Goal: Task Accomplishment & Management: Manage account settings

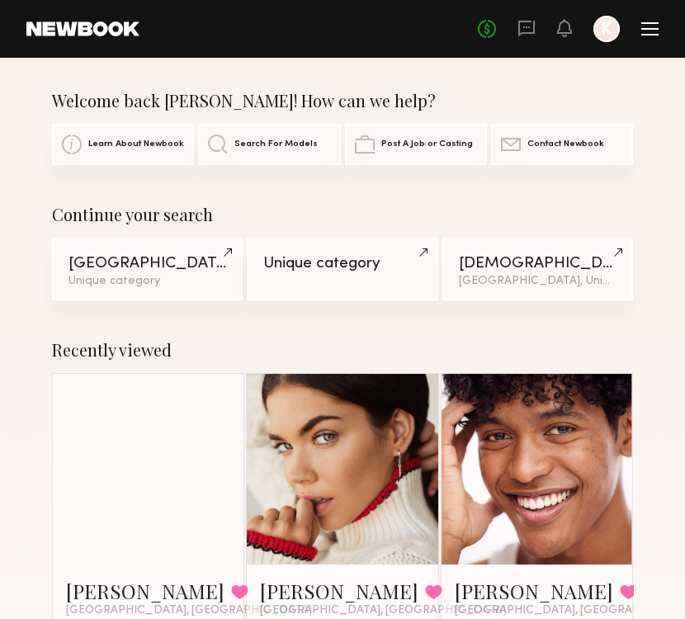
scroll to position [92, 0]
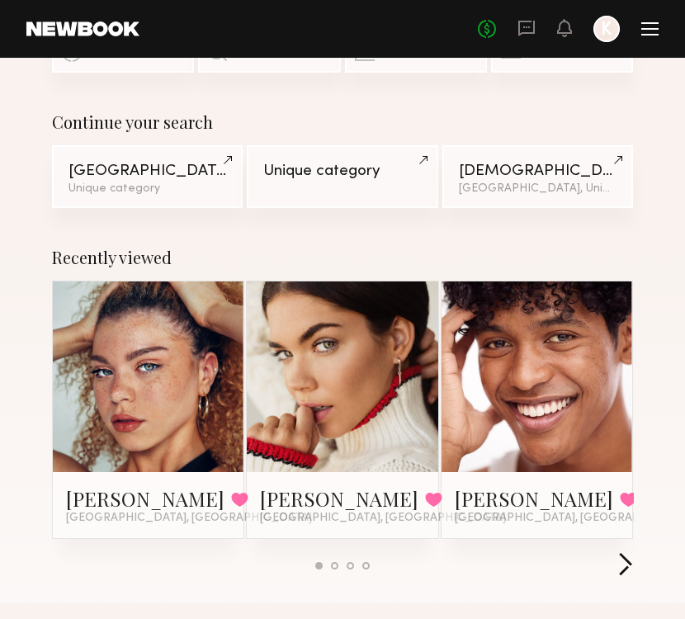
click at [621, 561] on button "button" at bounding box center [626, 565] width 16 height 27
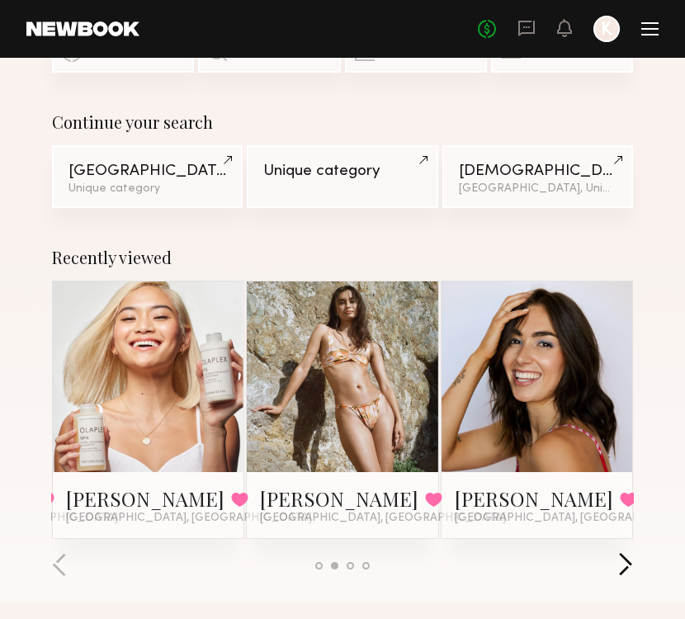
click at [621, 561] on button "button" at bounding box center [626, 565] width 16 height 27
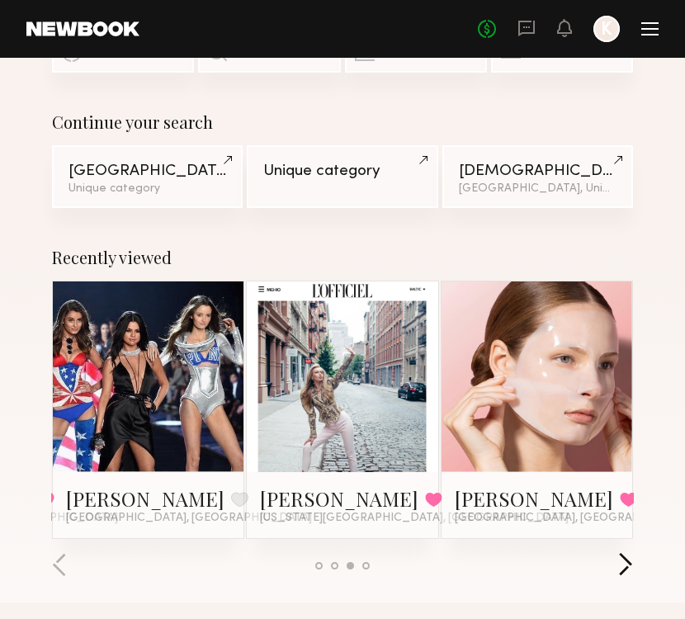
click at [620, 561] on button "button" at bounding box center [626, 565] width 16 height 27
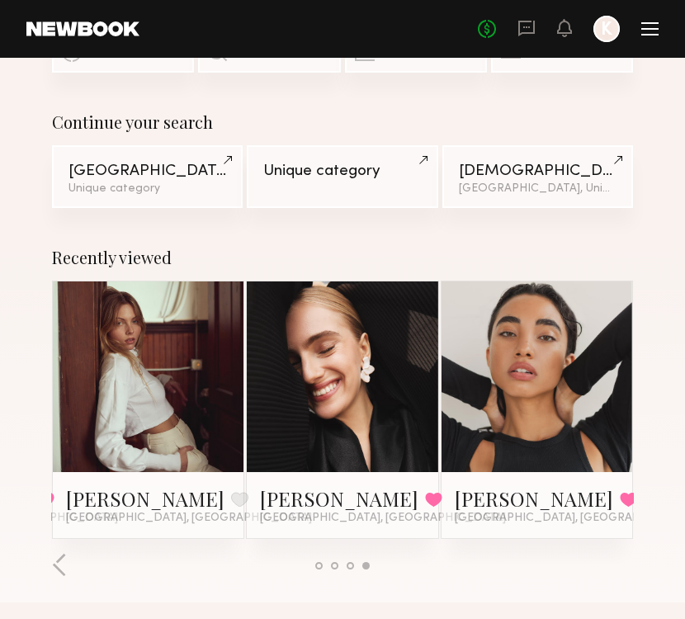
click at [645, 28] on div at bounding box center [650, 29] width 17 height 2
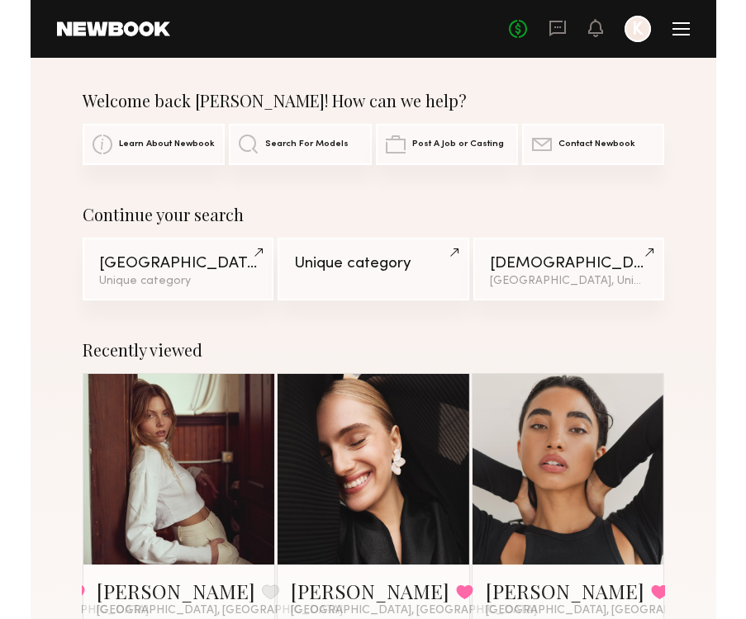
scroll to position [0, 0]
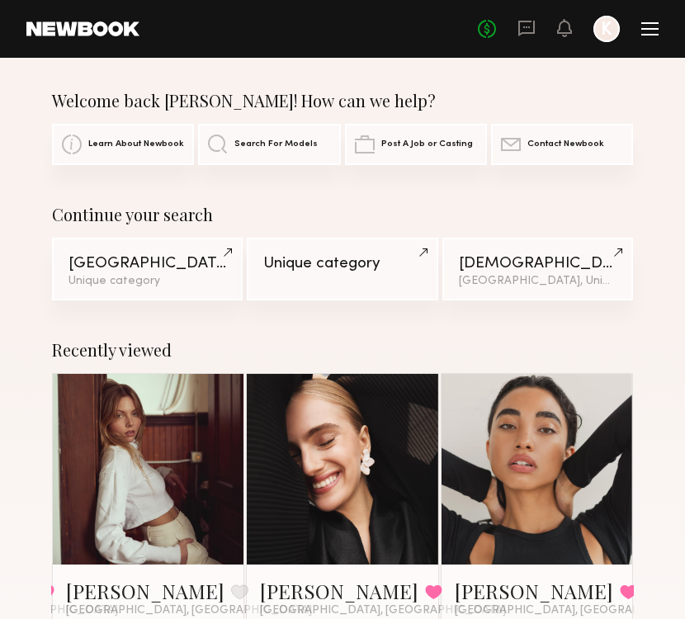
click at [647, 31] on div at bounding box center [650, 28] width 17 height 13
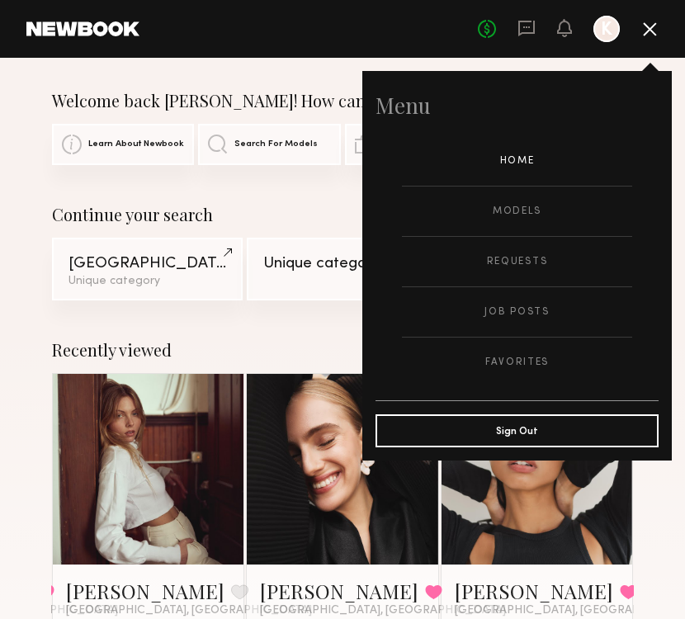
click at [295, 206] on div "Continue your search" at bounding box center [342, 215] width 581 height 20
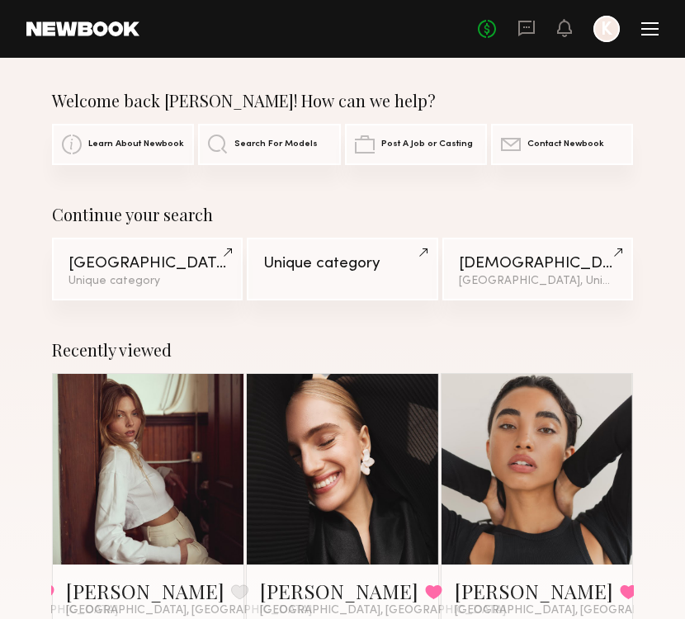
click at [647, 33] on div at bounding box center [650, 28] width 17 height 13
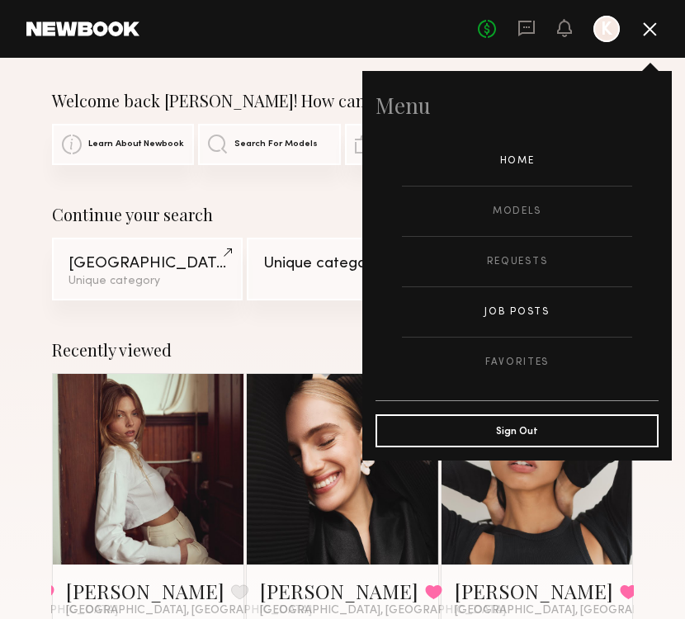
click at [506, 304] on link "Job Posts" at bounding box center [517, 312] width 230 height 50
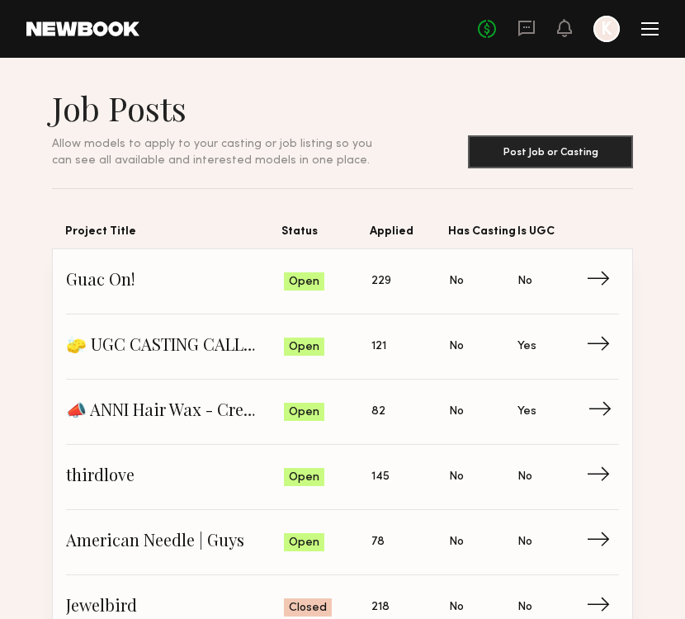
click at [433, 405] on span "Applied: 82" at bounding box center [411, 412] width 78 height 25
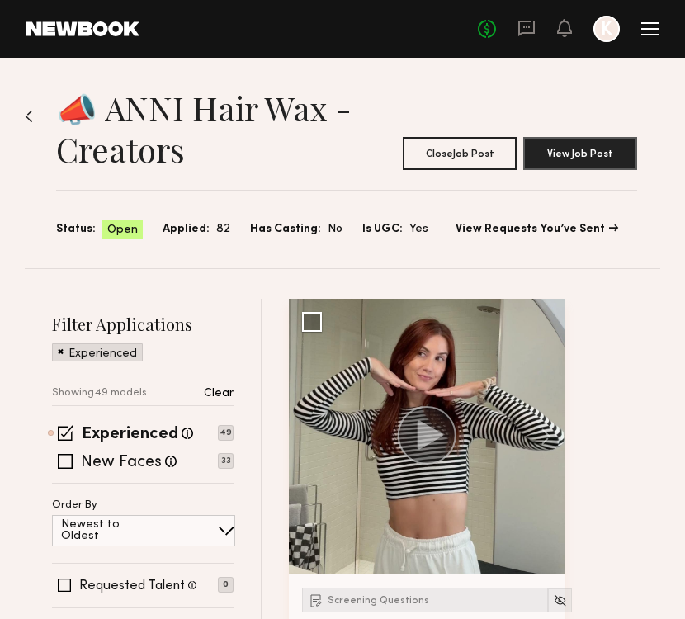
click at [26, 114] on img at bounding box center [29, 116] width 8 height 13
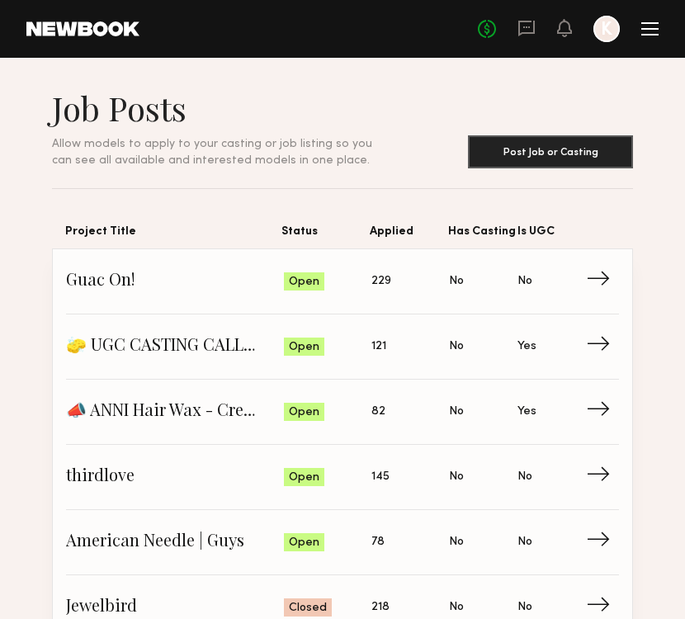
click at [640, 30] on div "No fees up to $5,000 K" at bounding box center [568, 29] width 181 height 26
click at [649, 30] on div at bounding box center [650, 28] width 17 height 13
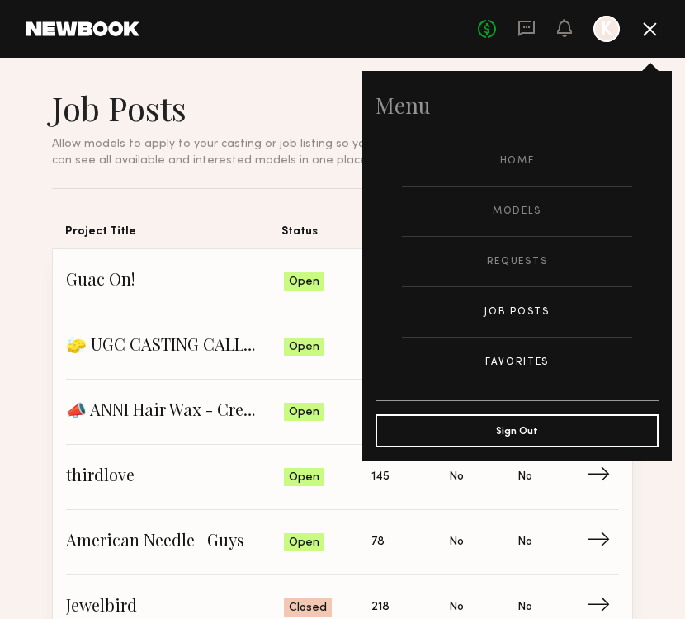
click at [519, 364] on link "Favorites" at bounding box center [517, 363] width 230 height 50
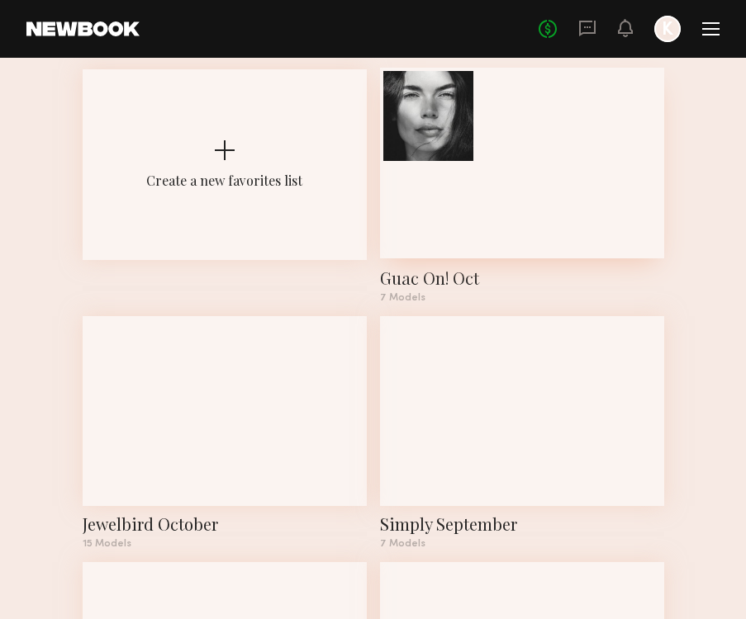
scroll to position [88, 0]
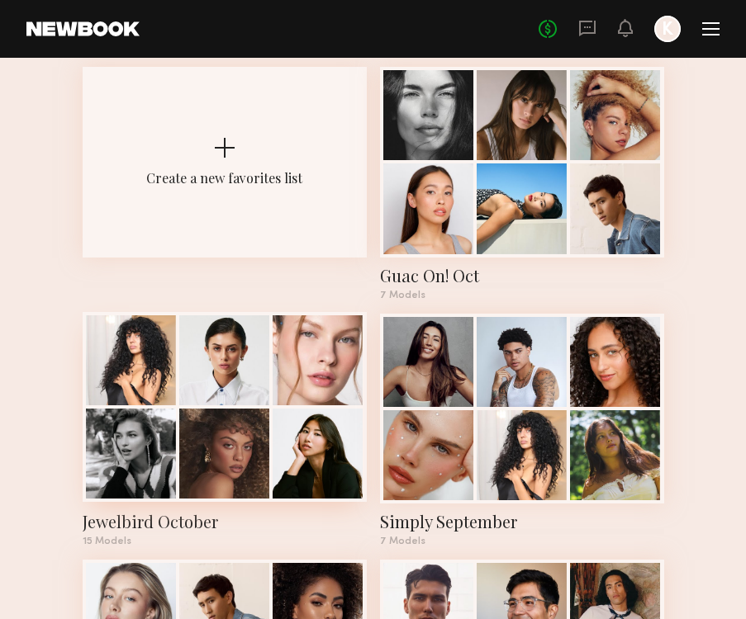
click at [286, 438] on div at bounding box center [317, 454] width 90 height 90
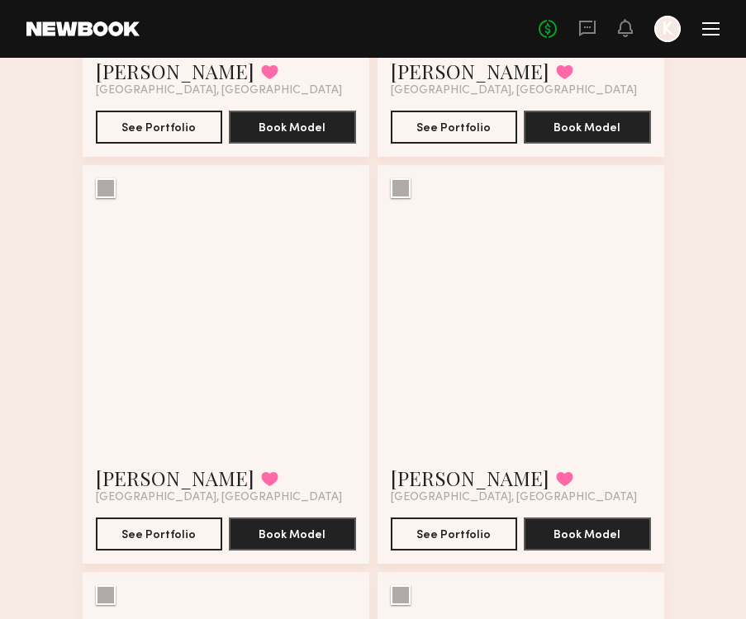
scroll to position [1262, 0]
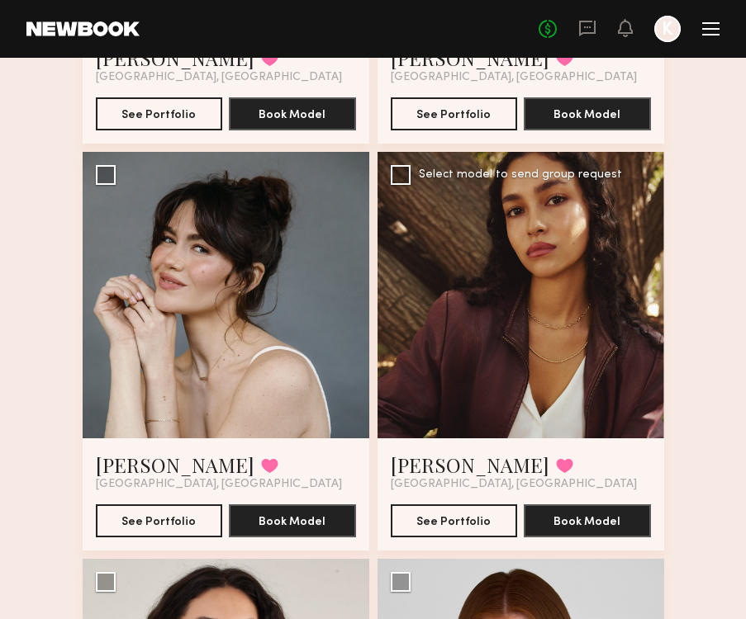
click at [556, 467] on button at bounding box center [564, 465] width 17 height 15
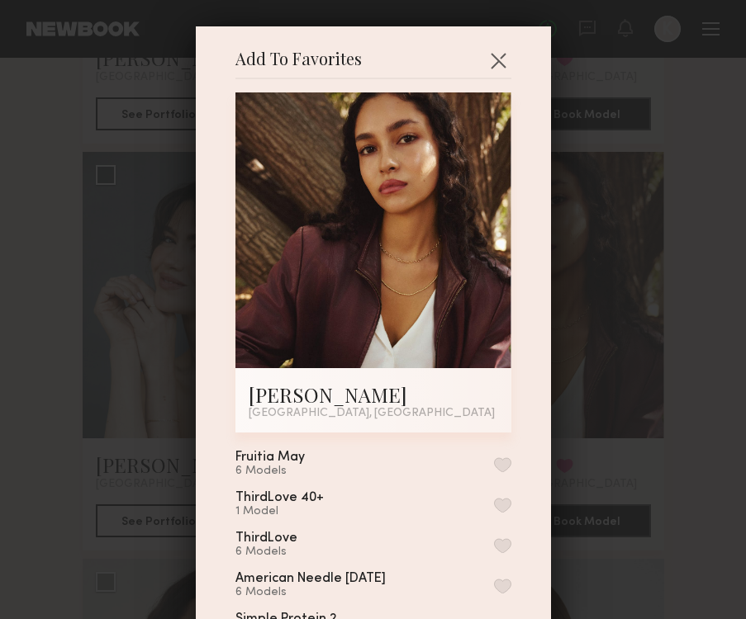
scroll to position [814, 0]
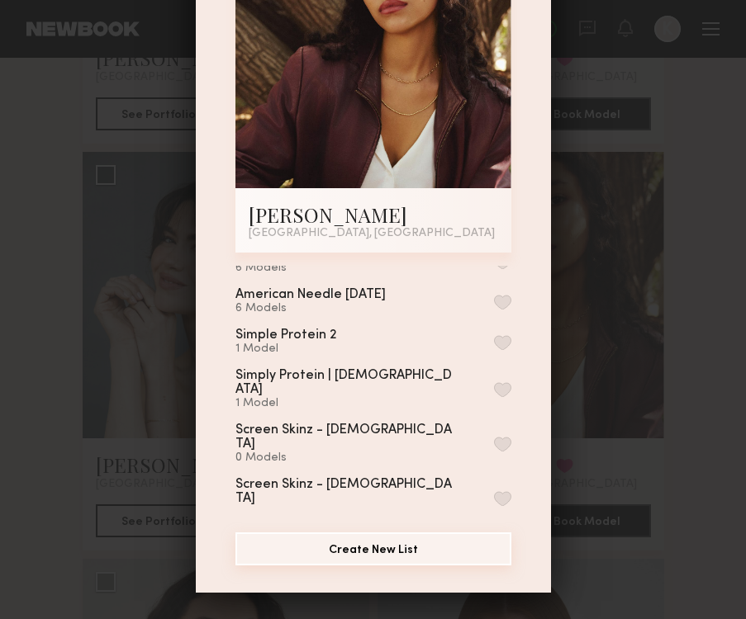
click at [378, 538] on button "Create New List" at bounding box center [373, 549] width 276 height 33
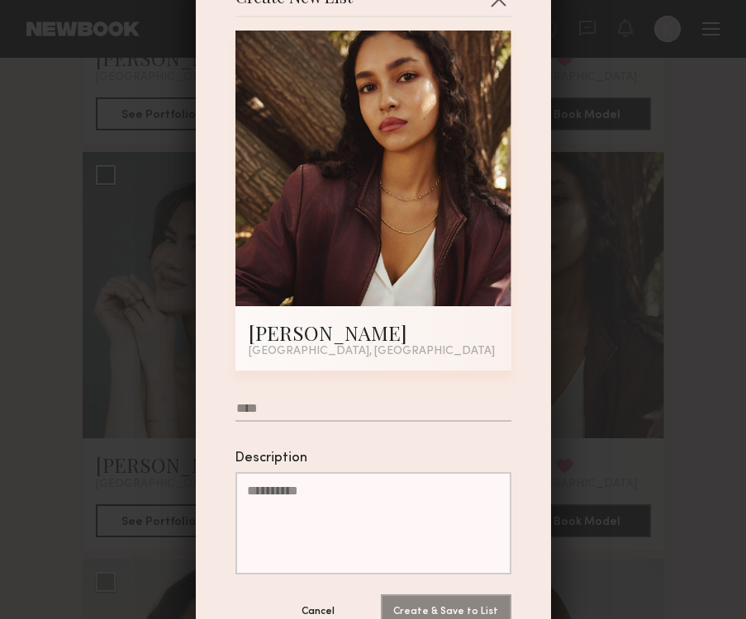
scroll to position [69, 0]
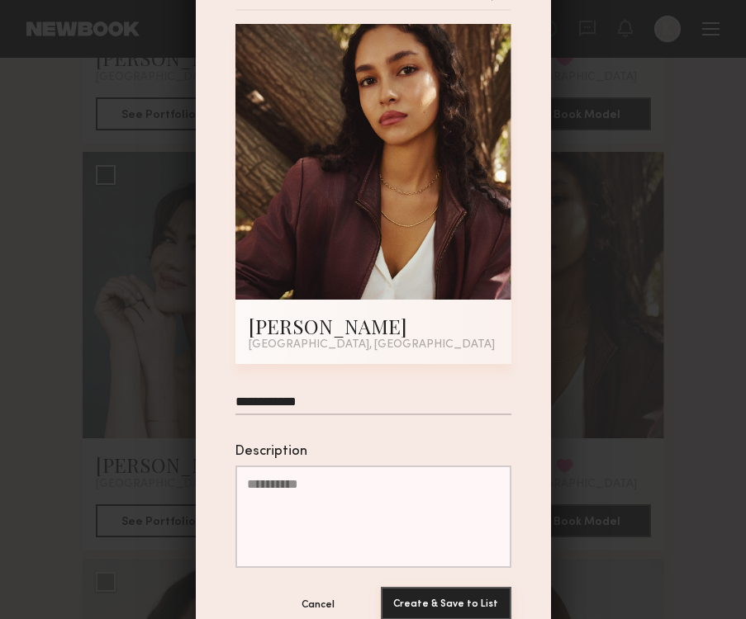
type input "**********"
click at [447, 604] on button "Create & Save to List" at bounding box center [446, 603] width 130 height 33
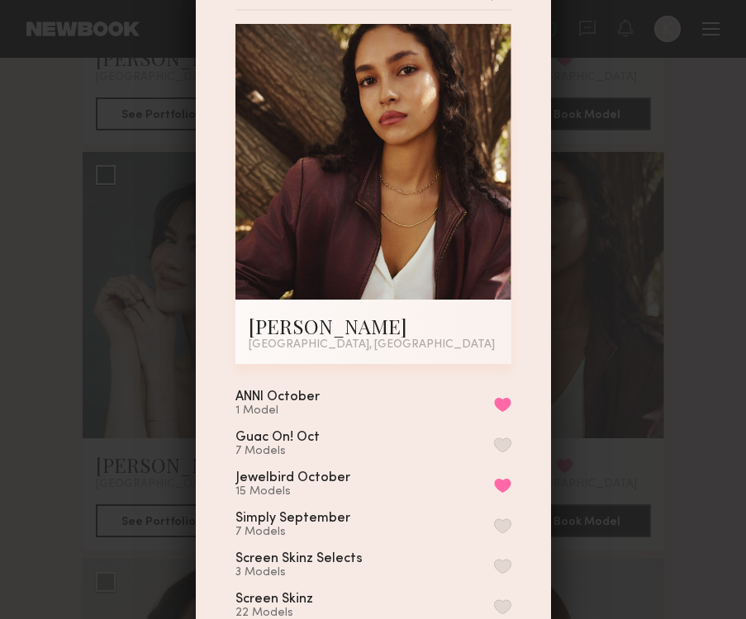
click at [646, 425] on div "Add To Favorites Anisa N. Los Angeles, CA Add To Favorites ANNI October 1 Model…" at bounding box center [373, 309] width 746 height 619
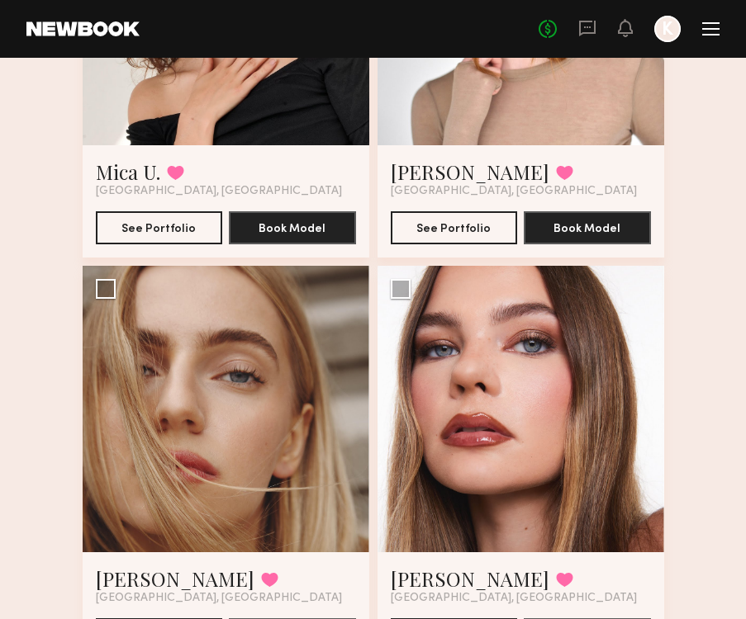
scroll to position [2025, 0]
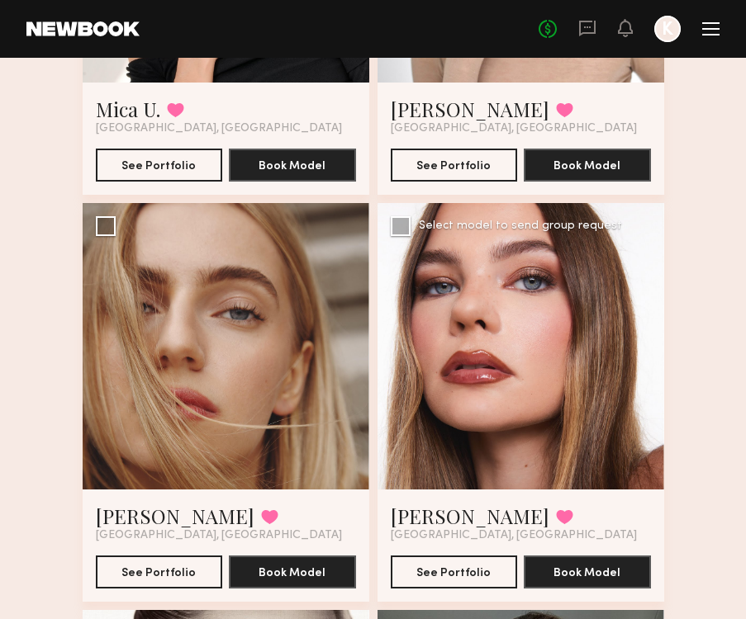
click at [556, 513] on button at bounding box center [564, 516] width 17 height 15
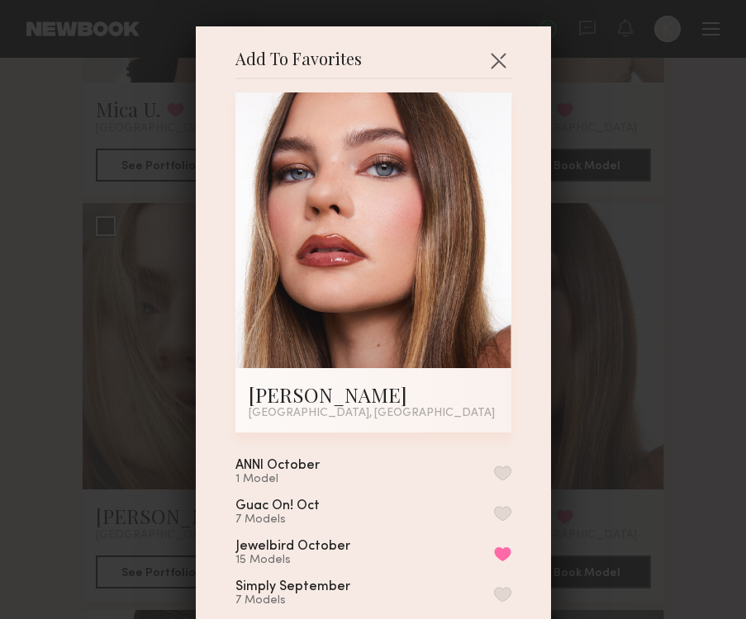
click at [502, 464] on div "ANNI October 1 Model" at bounding box center [373, 472] width 276 height 27
click at [501, 469] on button "button" at bounding box center [502, 473] width 17 height 15
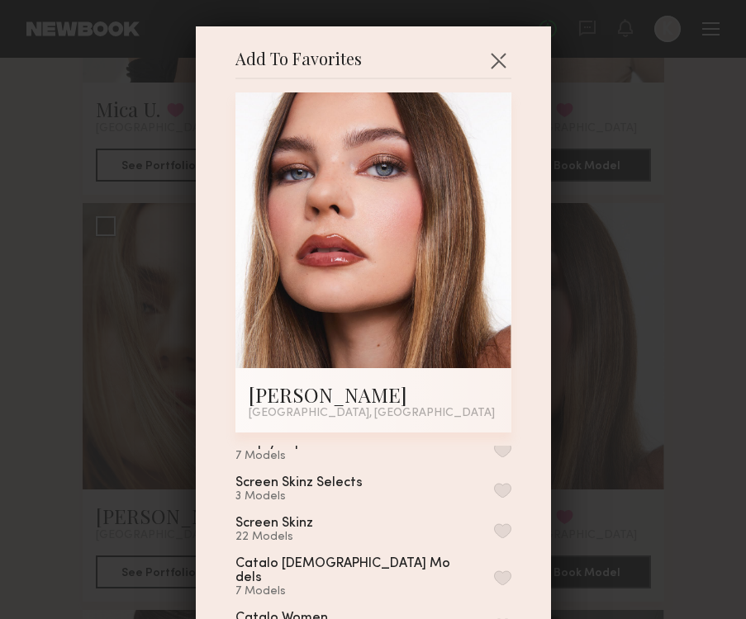
scroll to position [406, 0]
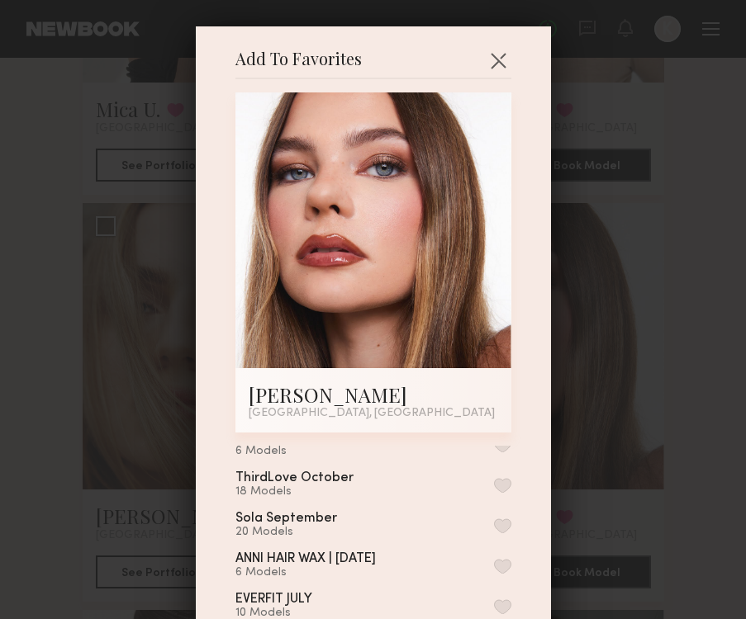
click at [608, 478] on div "Add To Favorites Grace W. Los Angeles, CA Add To Favorites ANNI October 2 Model…" at bounding box center [373, 309] width 746 height 619
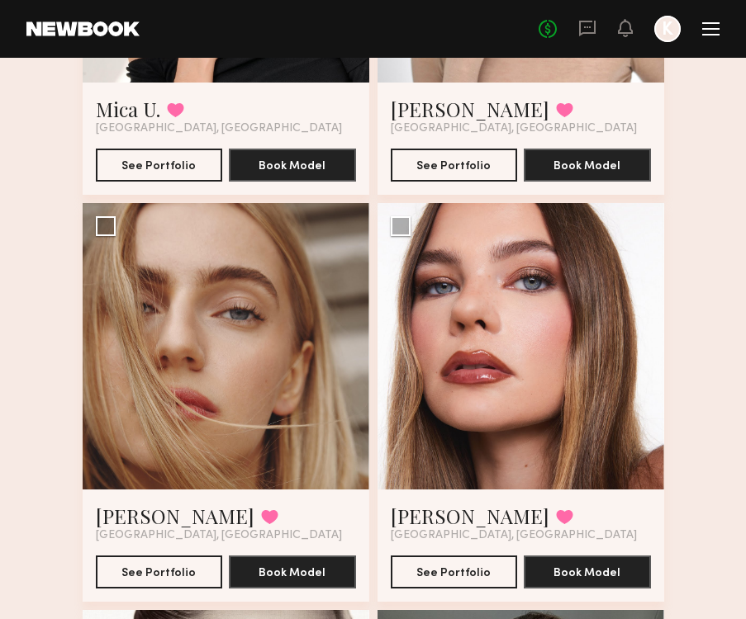
scroll to position [2046, 0]
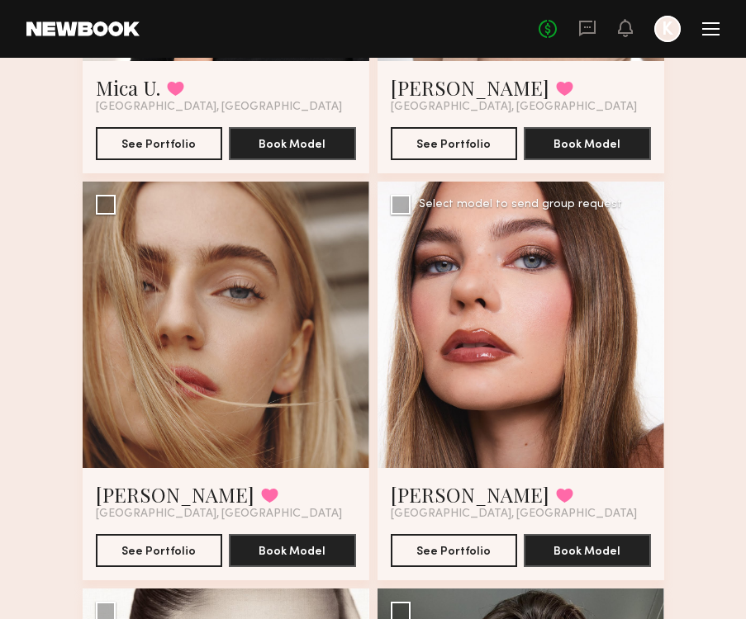
click at [527, 457] on div at bounding box center [520, 325] width 287 height 287
click at [434, 550] on button "See Portfolio" at bounding box center [454, 549] width 127 height 33
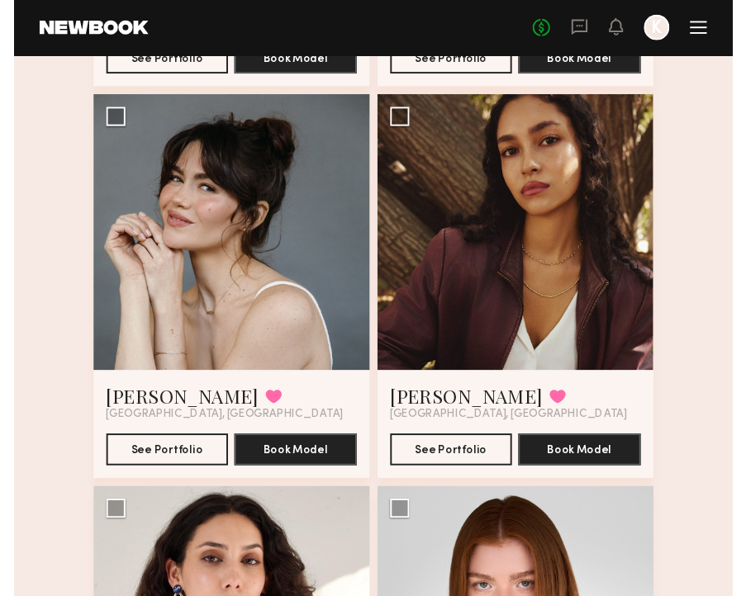
scroll to position [1301, 0]
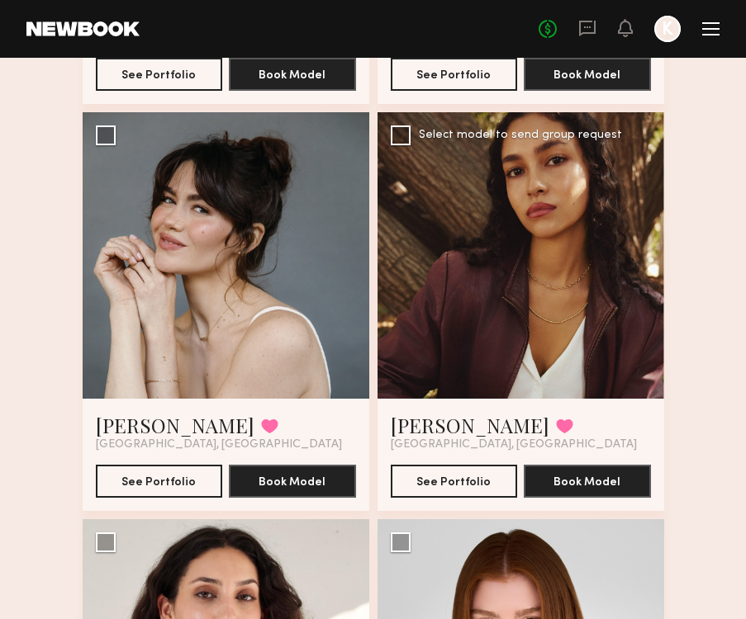
click at [483, 317] on div at bounding box center [520, 255] width 287 height 287
click at [469, 486] on button "See Portfolio" at bounding box center [454, 480] width 127 height 33
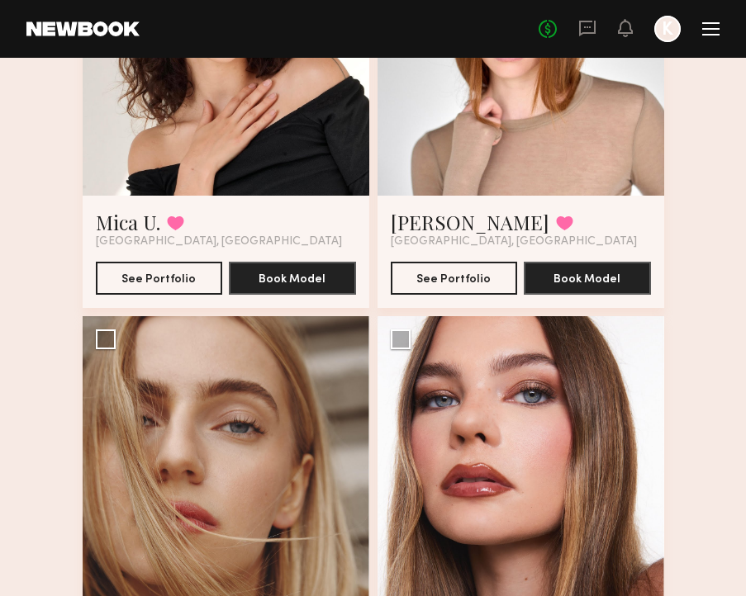
scroll to position [2148, 0]
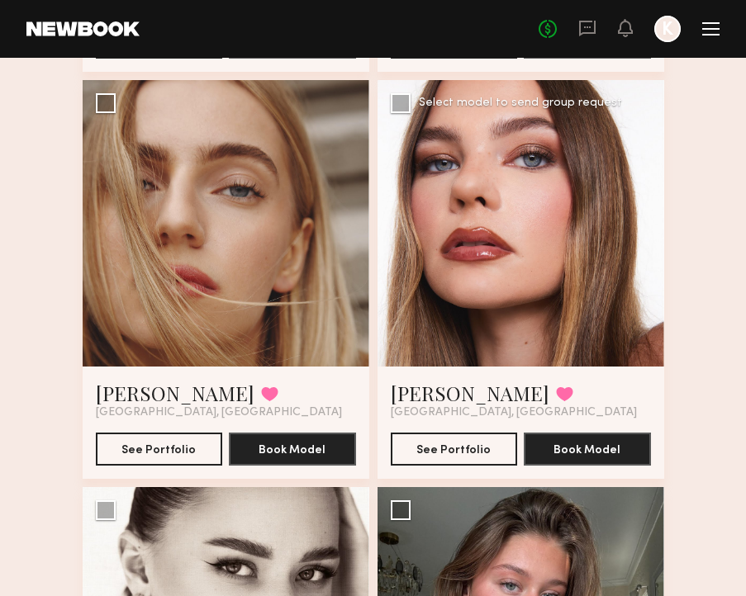
click at [496, 370] on div "Grace W. Favorited Los Angeles, CA See Portfolio Book Model" at bounding box center [520, 423] width 287 height 112
click at [496, 336] on div at bounding box center [520, 223] width 287 height 287
click at [433, 437] on button "See Portfolio" at bounding box center [454, 448] width 127 height 33
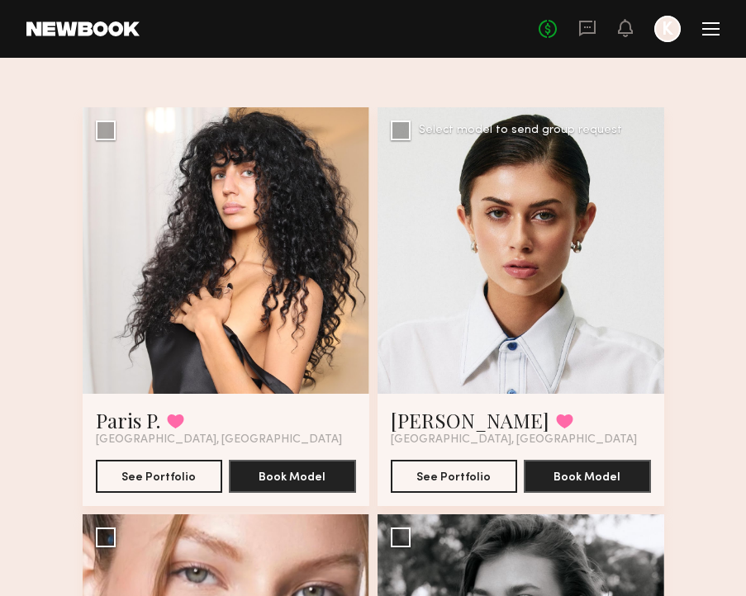
scroll to position [28, 0]
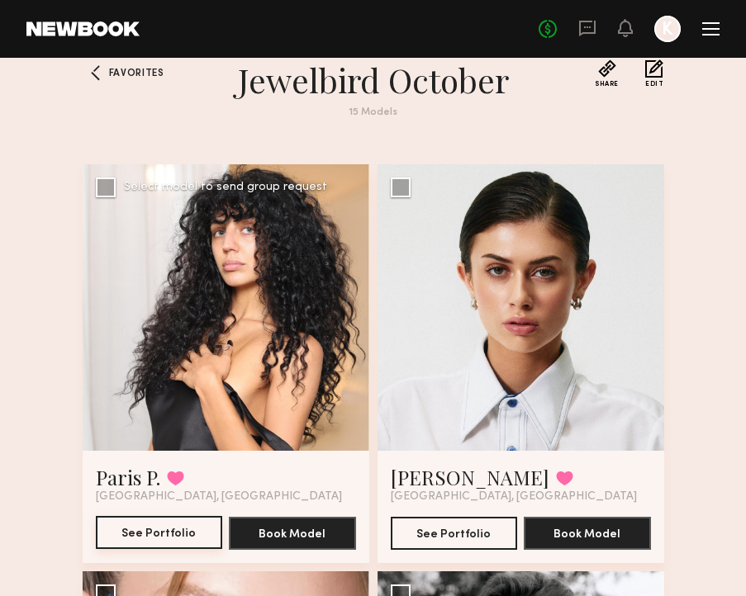
click at [162, 536] on button "See Portfolio" at bounding box center [159, 532] width 127 height 33
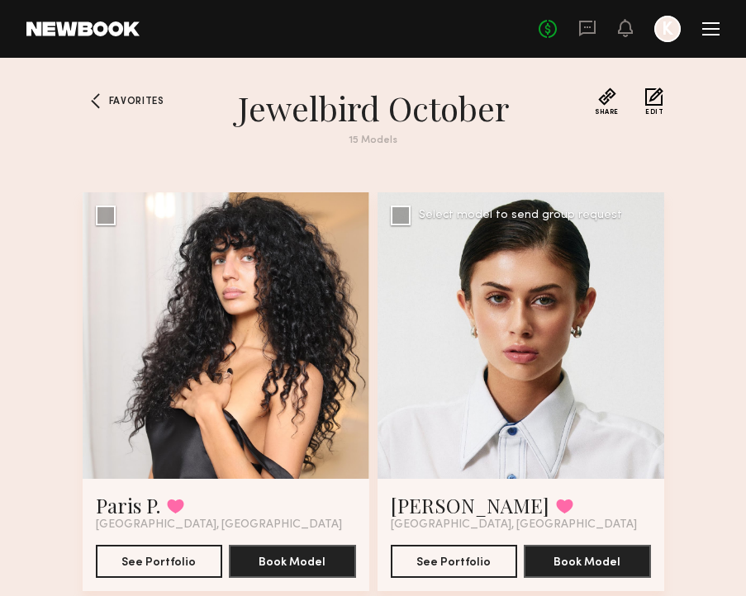
scroll to position [0, 0]
click at [132, 103] on span "Favorites" at bounding box center [136, 102] width 55 height 10
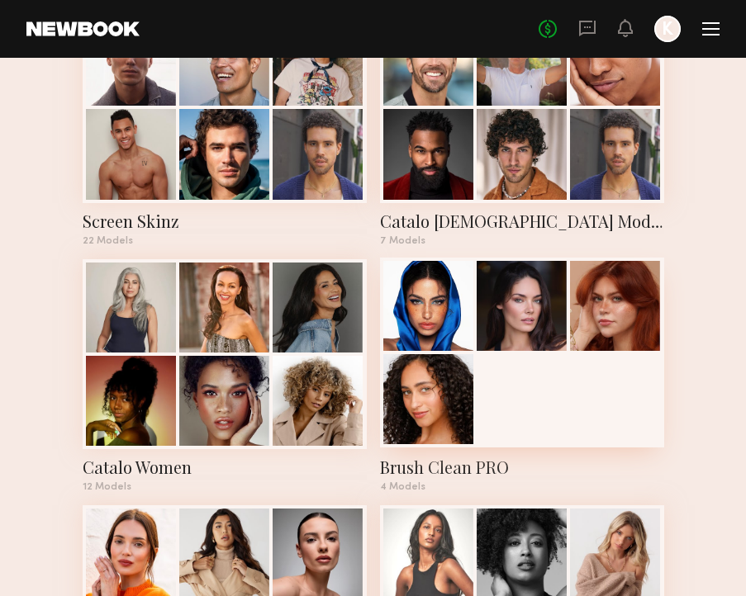
scroll to position [1074, 0]
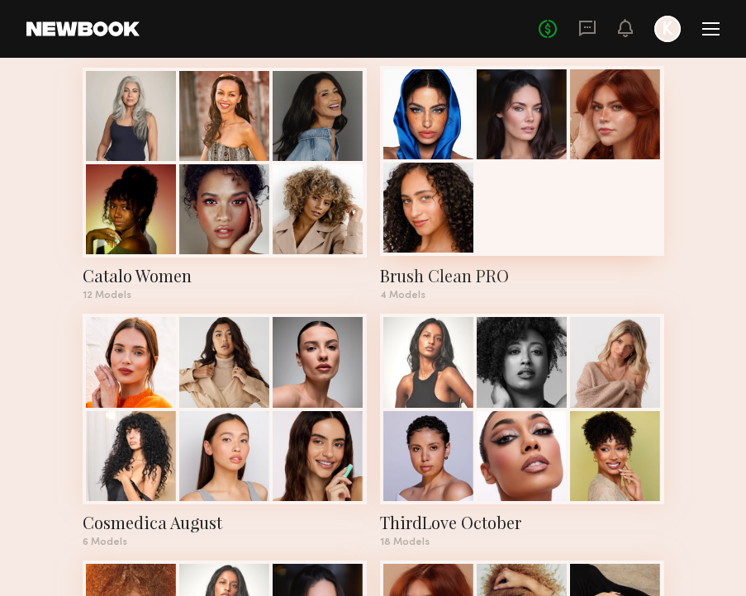
click at [575, 206] on div at bounding box center [522, 161] width 284 height 191
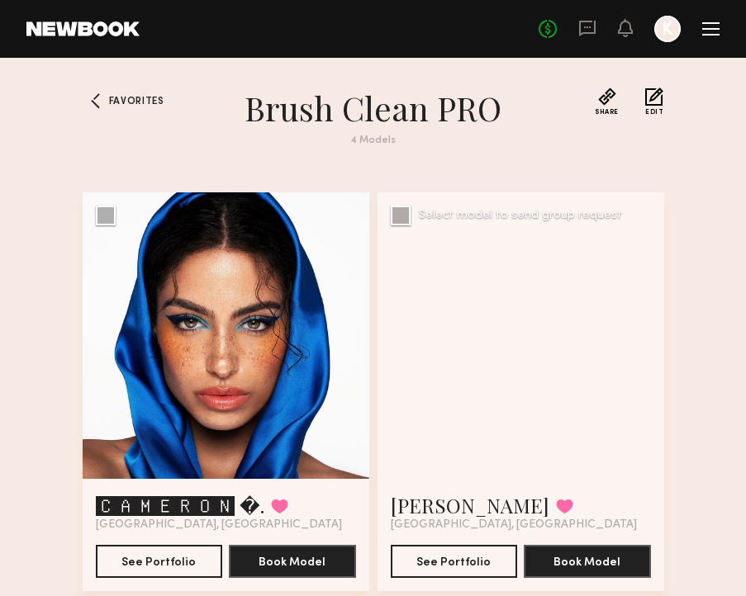
scroll to position [389, 0]
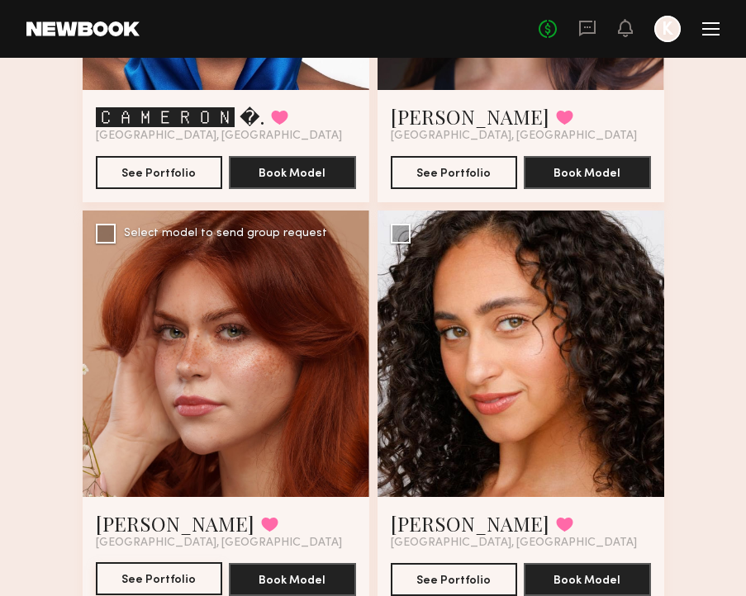
click at [163, 569] on button "See Portfolio" at bounding box center [159, 578] width 127 height 33
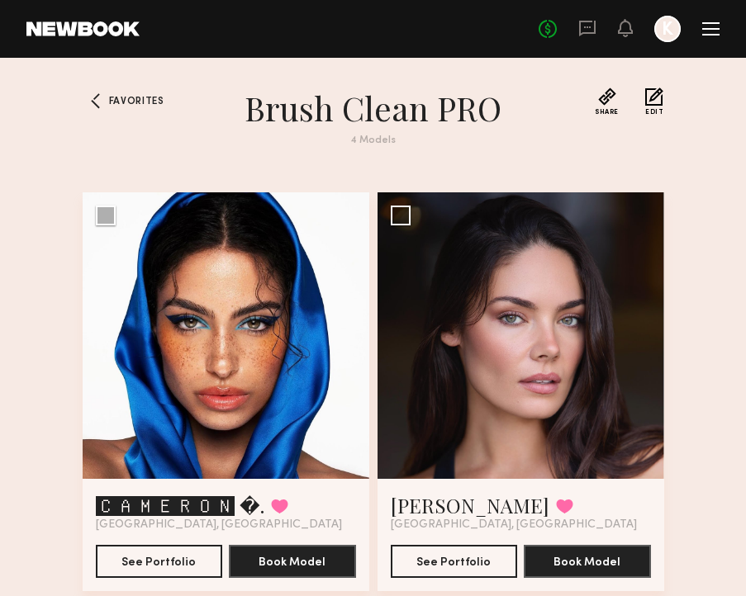
scroll to position [0, 0]
click at [110, 102] on span "Favorites" at bounding box center [136, 102] width 55 height 10
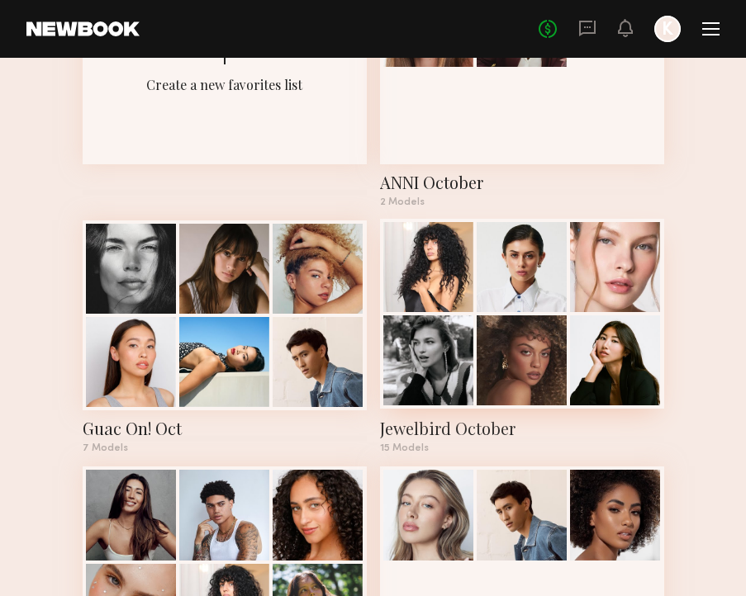
scroll to position [183, 0]
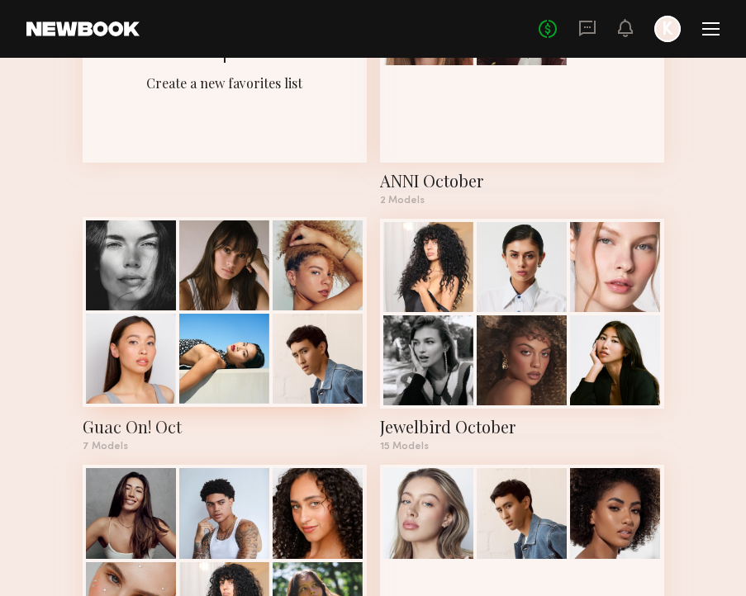
click at [167, 267] on div at bounding box center [131, 265] width 90 height 90
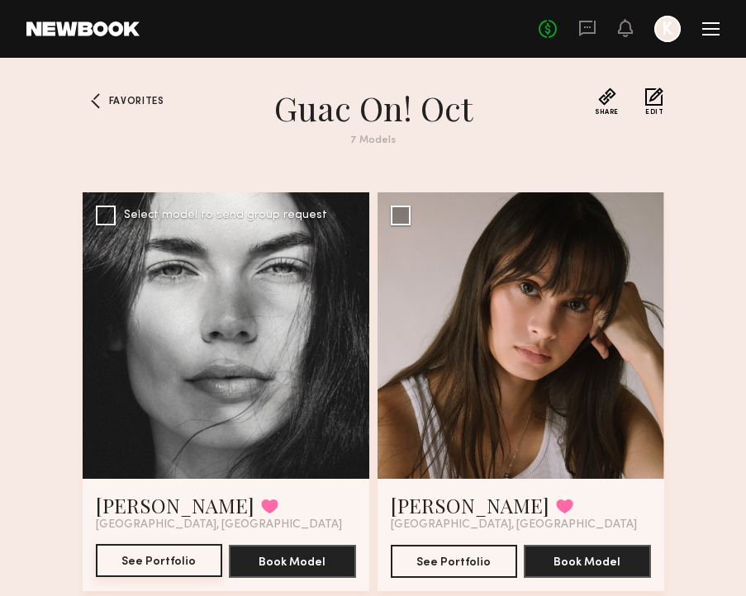
click at [135, 566] on button "See Portfolio" at bounding box center [159, 560] width 127 height 33
click at [112, 98] on span "Favorites" at bounding box center [136, 102] width 55 height 10
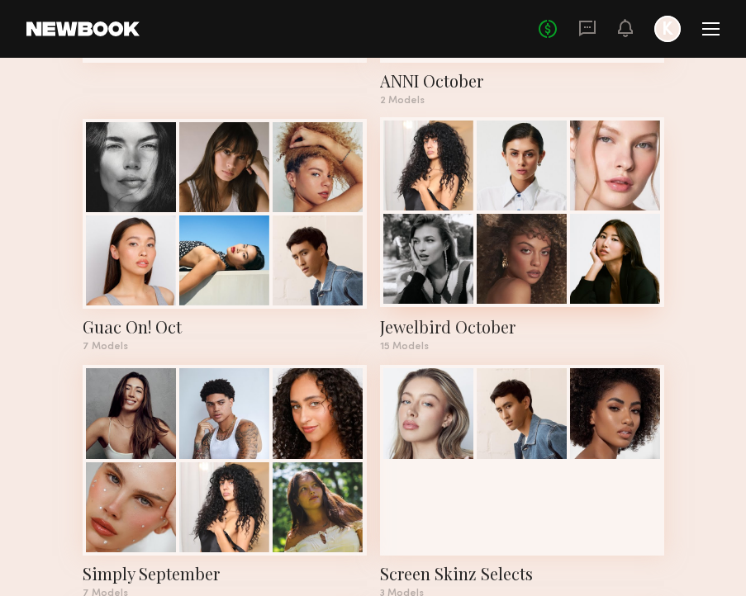
scroll to position [323, 0]
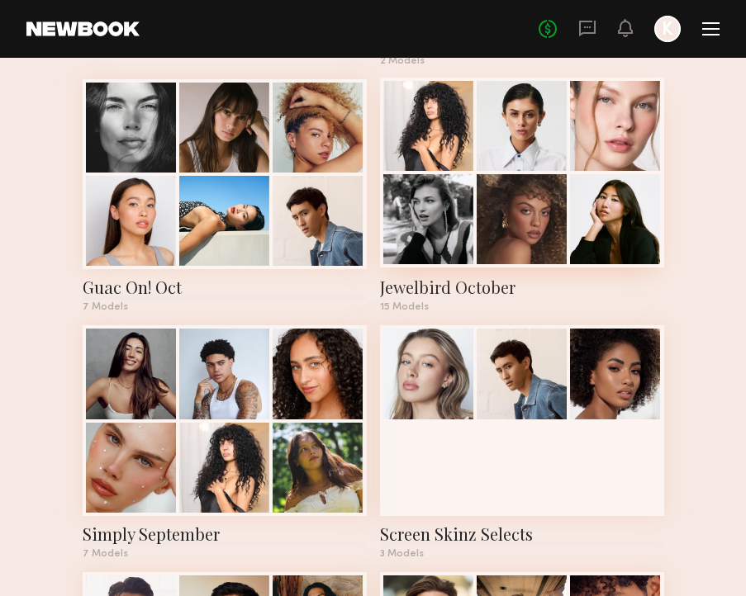
click at [537, 205] on div at bounding box center [521, 219] width 90 height 90
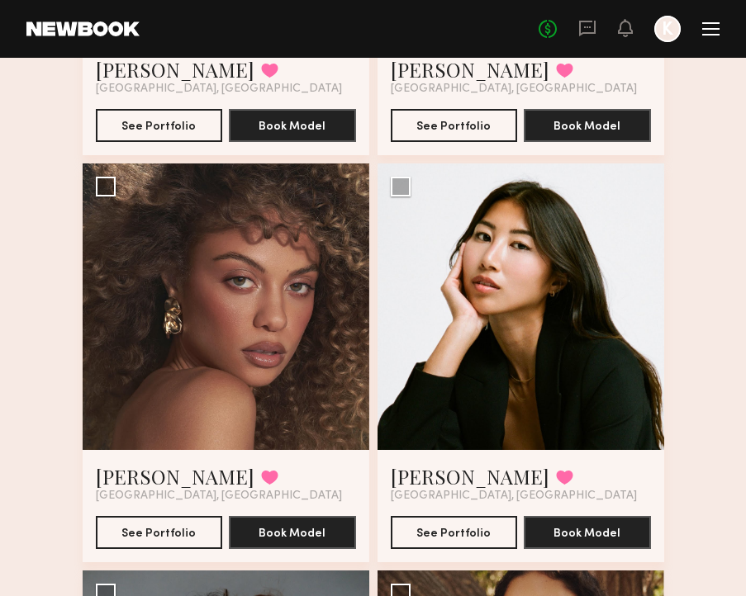
scroll to position [909, 0]
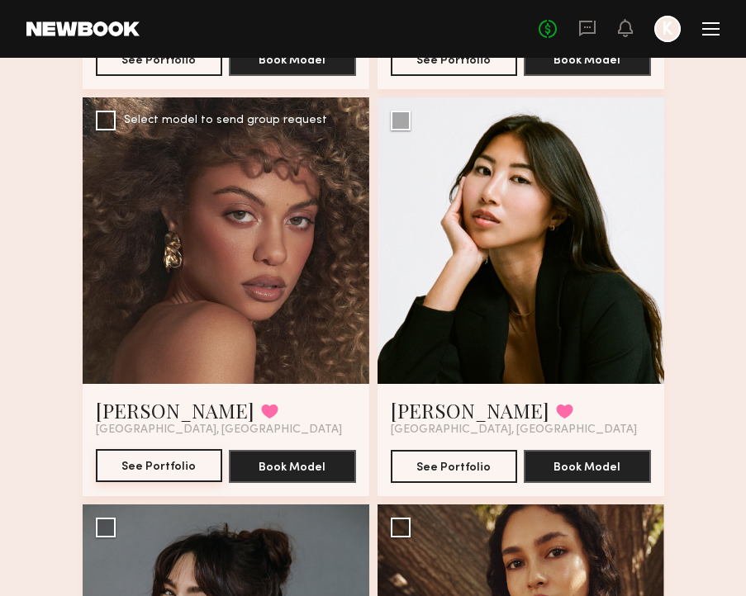
click at [157, 455] on button "See Portfolio" at bounding box center [159, 465] width 127 height 33
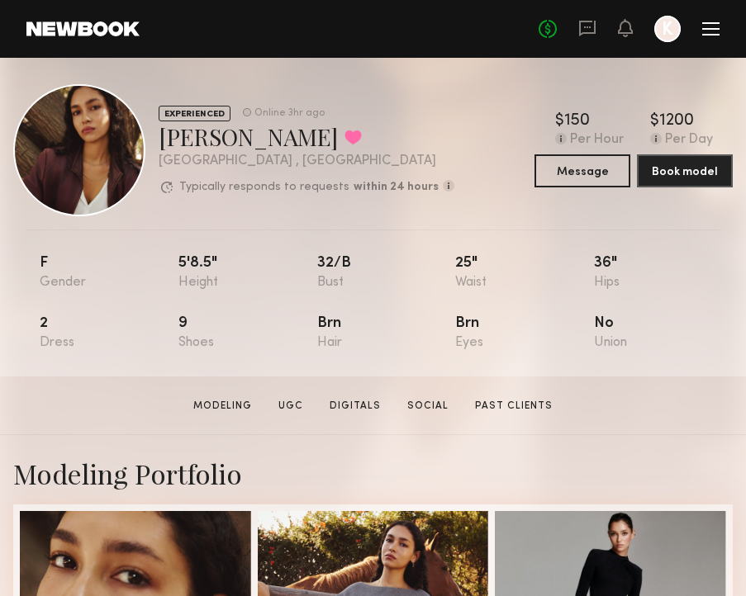
click at [703, 28] on div at bounding box center [710, 29] width 17 height 2
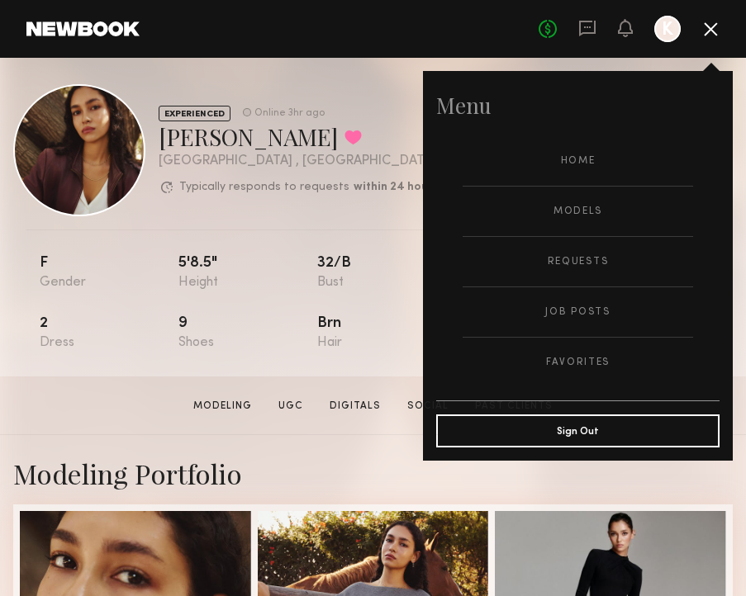
click at [244, 107] on div "Online 3hr ago" at bounding box center [284, 113] width 82 height 17
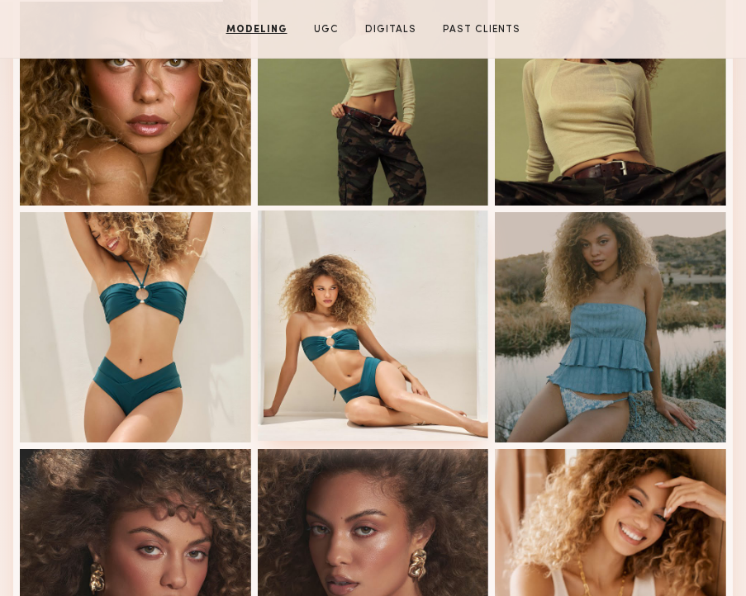
scroll to position [994, 0]
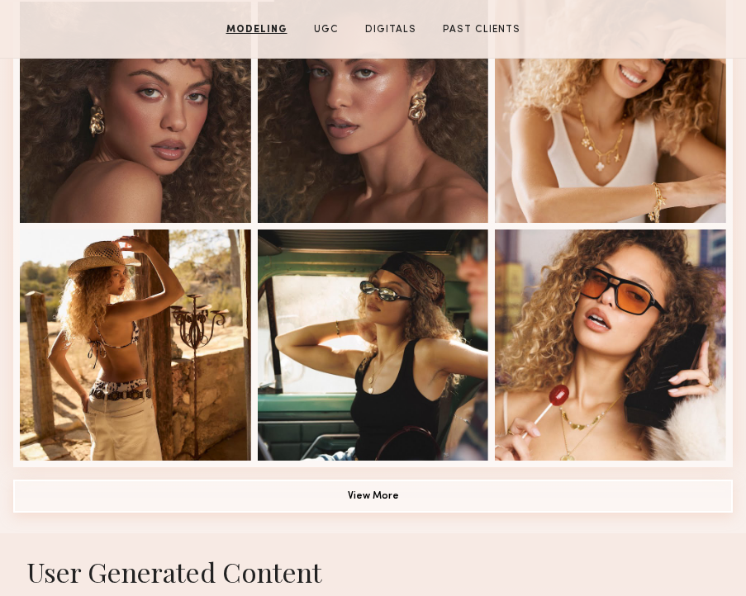
click at [373, 501] on button "View More" at bounding box center [372, 496] width 719 height 33
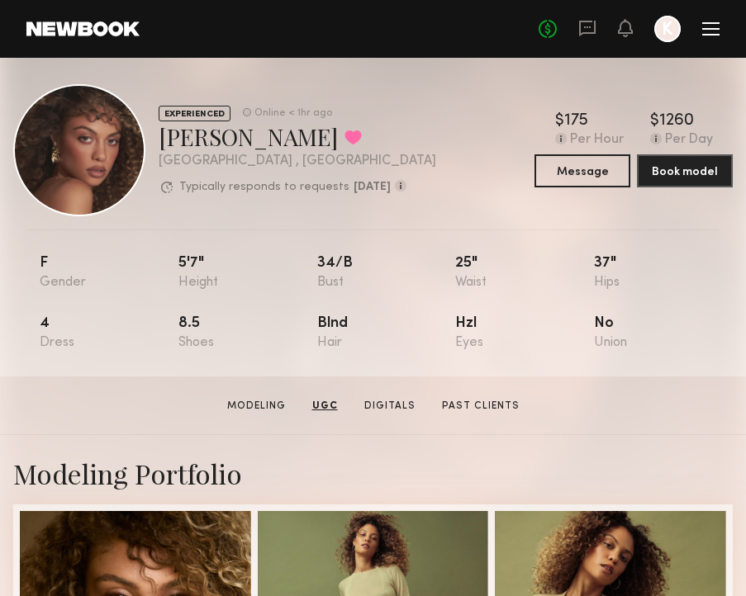
scroll to position [0, 0]
